Goal: Contribute content: Add original content to the website for others to see

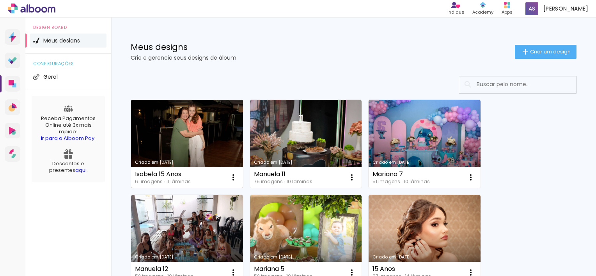
click at [214, 130] on link "Criado em [DATE]" at bounding box center [187, 144] width 112 height 88
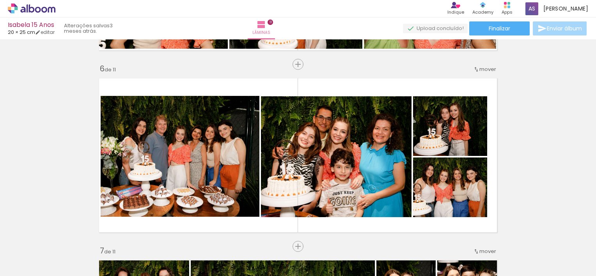
scroll to position [905, 0]
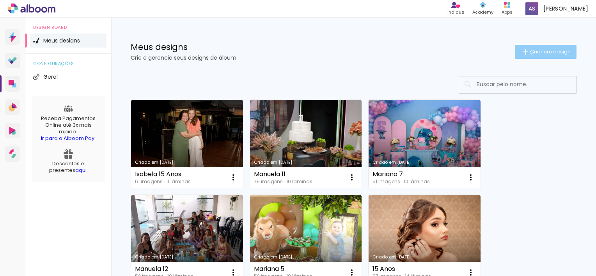
click at [530, 54] on span "Criar um design" at bounding box center [550, 51] width 41 height 5
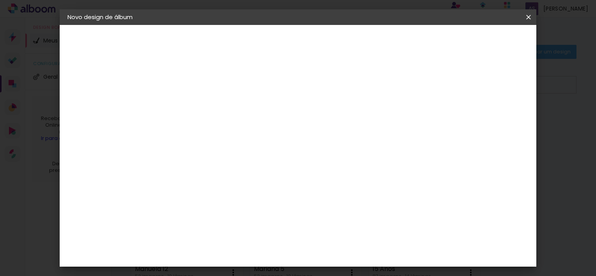
click at [195, 103] on input at bounding box center [195, 105] width 0 height 12
type input "Pedro 4"
type paper-input "Pedro 4"
